Goal: Task Accomplishment & Management: Manage account settings

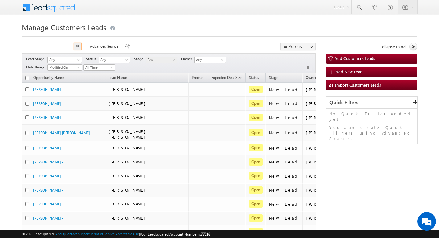
click at [62, 43] on input "text" at bounding box center [48, 46] width 53 height 7
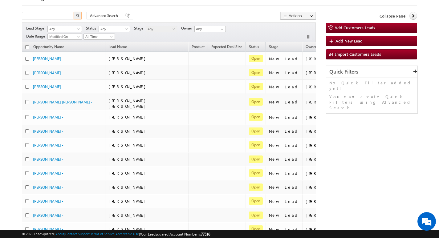
scroll to position [0, 25]
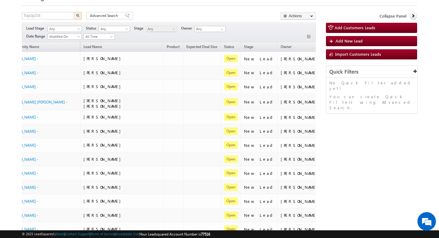
type input "TopUp216"
click at [80, 16] on button "button" at bounding box center [78, 15] width 8 height 7
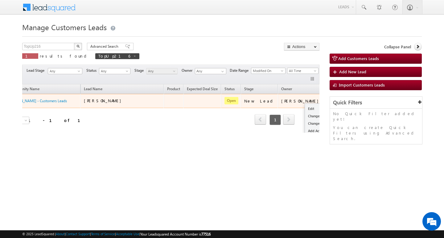
click at [330, 101] on button "button" at bounding box center [333, 101] width 6 height 6
click at [305, 107] on link "Edit" at bounding box center [320, 108] width 31 height 7
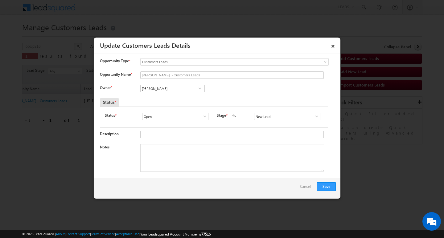
click at [200, 90] on span at bounding box center [200, 88] width 6 height 5
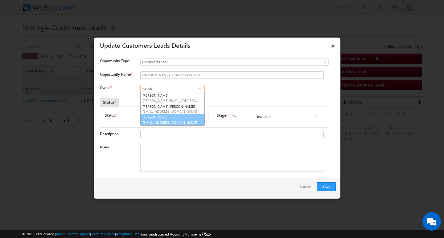
click at [168, 125] on span "[EMAIL_ADDRESS][DOMAIN_NAME]" at bounding box center [171, 122] width 56 height 5
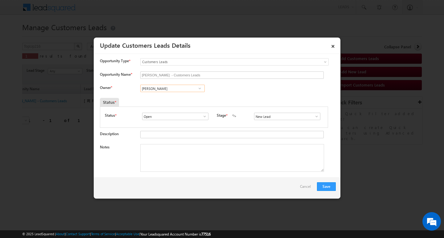
type input "[PERSON_NAME]"
click at [266, 119] on input "New Lead" at bounding box center [287, 116] width 66 height 7
type input "Sales Marked"
paste textarea "TopUp216"
click at [248, 152] on textarea "Notes" at bounding box center [232, 158] width 184 height 28
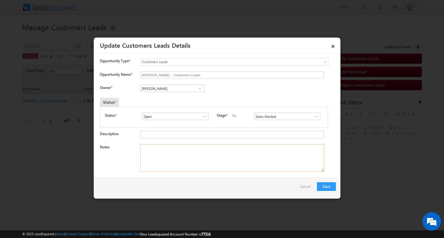
type textarea "TopUp216"
click at [248, 152] on textarea "TopUp216" at bounding box center [232, 158] width 184 height 28
paste textarea "Customer required 5 lakh He is interested"
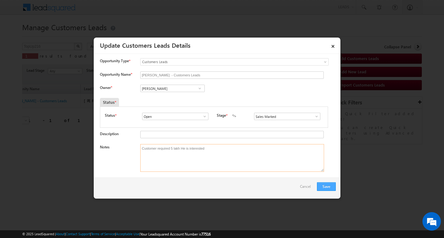
type textarea "Customer required 5 lakh He is interested"
click at [326, 185] on button "Save" at bounding box center [326, 187] width 19 height 9
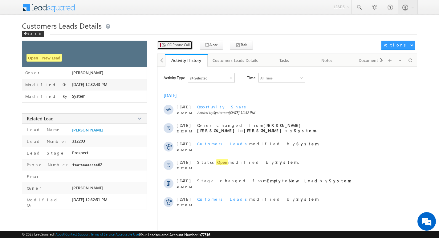
click at [181, 44] on span "CC Phone Call" at bounding box center [178, 45] width 23 height 6
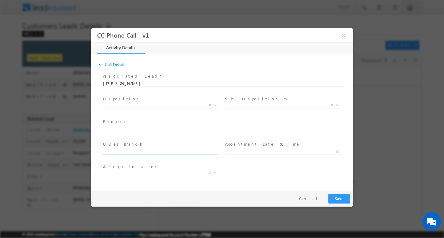
click at [171, 152] on input "text" at bounding box center [160, 152] width 114 height 6
type input "Customer required 5 lakh He is interested"
select select "Rose.Shyse+sgrl@leadsquared.com"
type input "Customer required 5 lakh He is interested"
click at [166, 131] on input "text" at bounding box center [160, 129] width 114 height 6
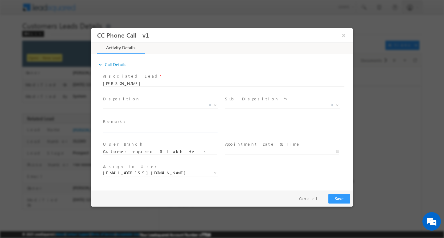
click at [166, 131] on input "text" at bounding box center [160, 129] width 114 height 6
paste input "Customer required 5 lakh He is interested"
type input "Customer required 5 lakh He is interested"
click at [146, 146] on span "User Branch *" at bounding box center [160, 144] width 114 height 7
click at [146, 149] on input "Customer required 5 lakh He is interested" at bounding box center [160, 152] width 114 height 6
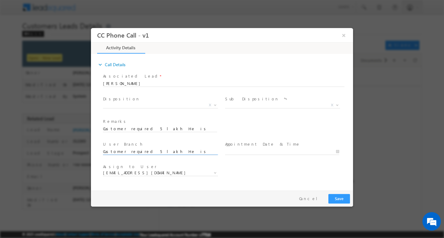
click at [146, 149] on input "Customer required 5 lakh He is interested" at bounding box center [160, 152] width 114 height 6
click at [201, 107] on span "X" at bounding box center [160, 105] width 115 height 6
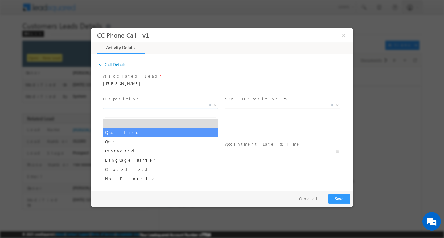
select select "Qualified"
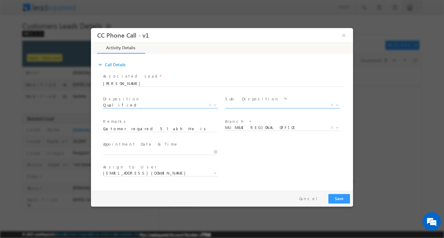
click at [255, 103] on span "X" at bounding box center [282, 105] width 115 height 6
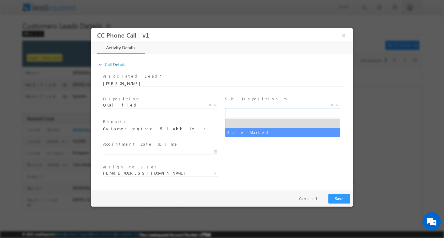
drag, startPoint x: 245, startPoint y: 133, endPoint x: 253, endPoint y: 130, distance: 9.3
select select "Sale Marked"
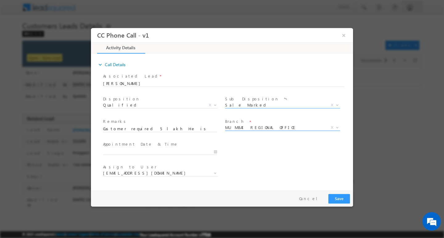
click at [254, 129] on span "MUMBAI REGIONAL OFFICE" at bounding box center [275, 128] width 100 height 6
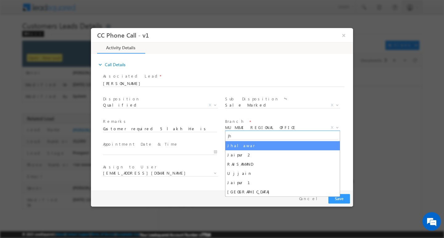
type input "jha"
select select "Jhalawar"
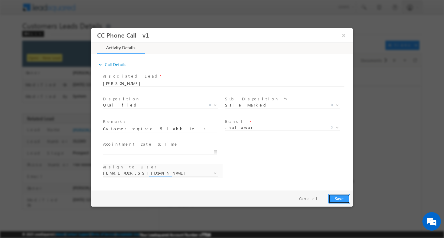
click at [339, 197] on button "Save" at bounding box center [339, 199] width 22 height 10
select select "[EMAIL_ADDRESS][DOMAIN_NAME]"
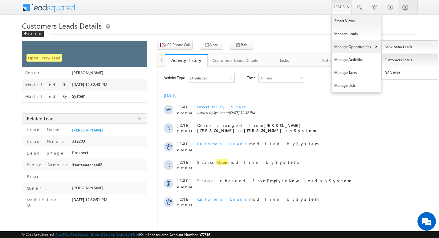
click at [400, 59] on link "Customers Leads" at bounding box center [410, 60] width 56 height 13
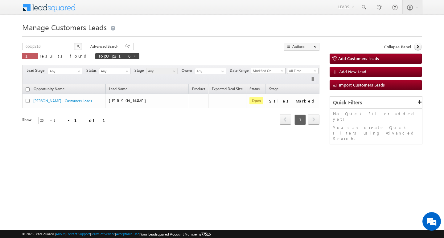
drag, startPoint x: 84, startPoint y: 56, endPoint x: 84, endPoint y: 51, distance: 5.9
click at [133, 56] on span at bounding box center [134, 56] width 3 height 3
type input "Search Customers Leads"
